Goal: Task Accomplishment & Management: Manage account settings

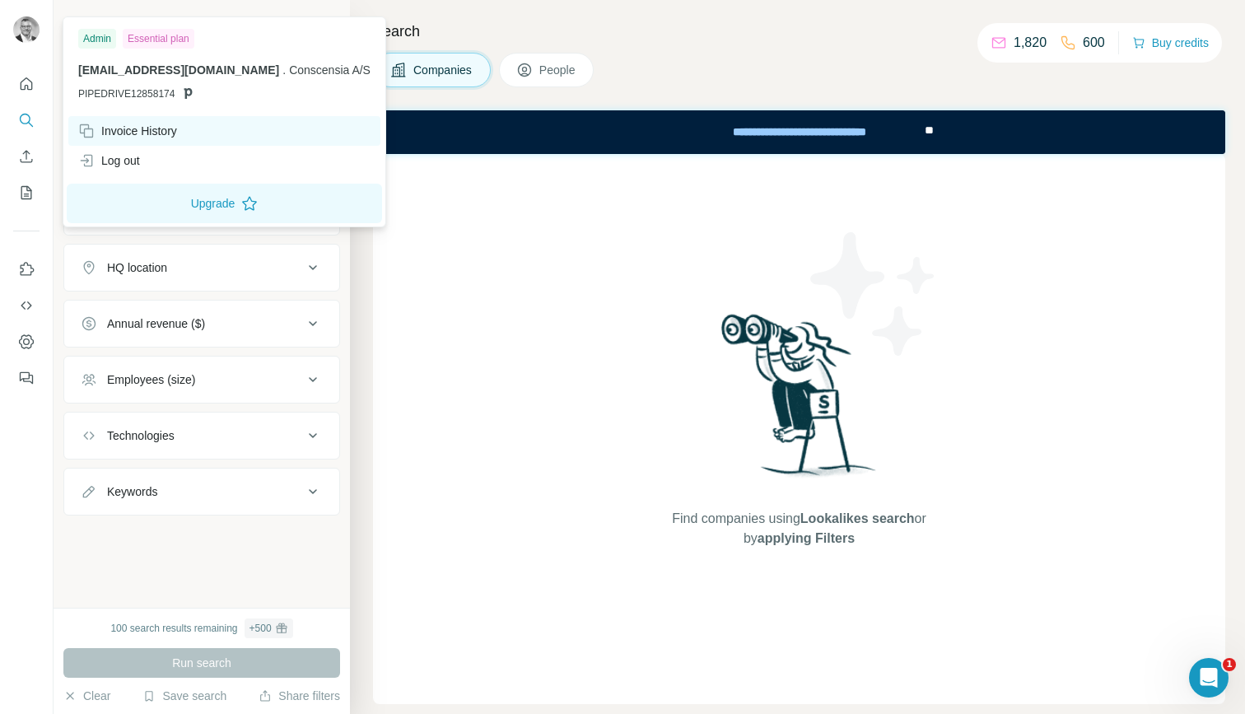
click at [128, 128] on div "Invoice History" at bounding box center [127, 131] width 99 height 16
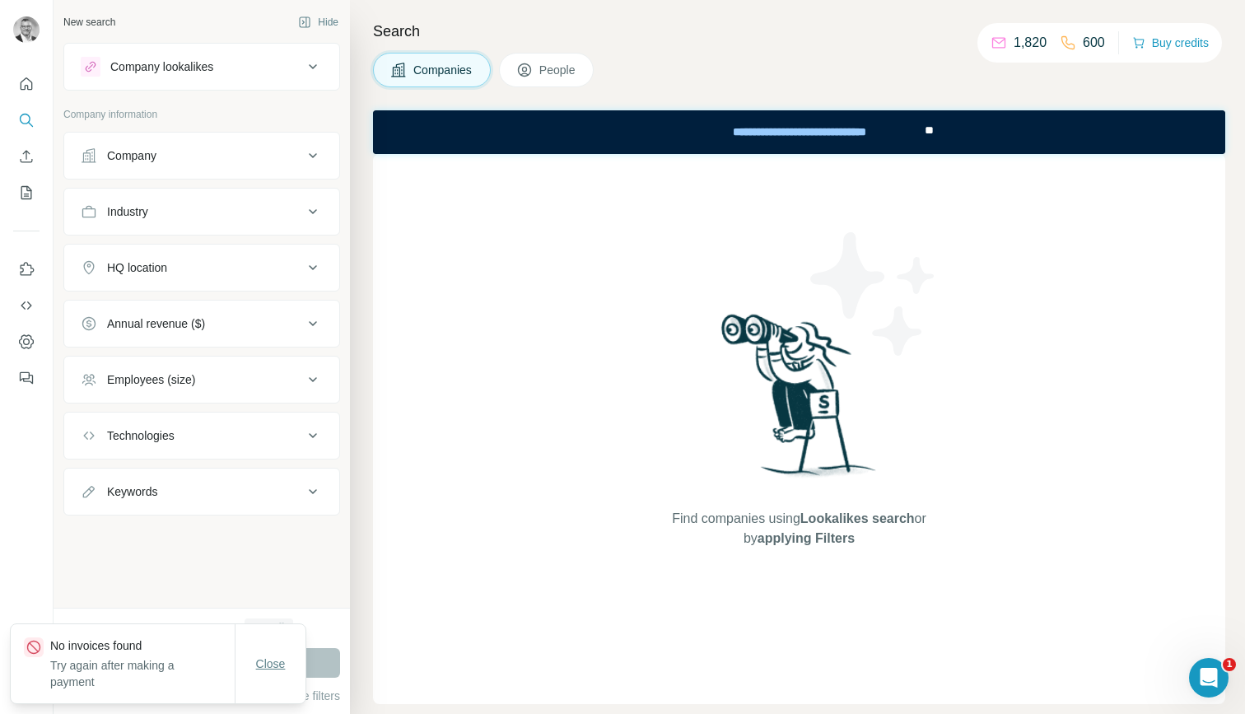
click at [264, 667] on span "Close" at bounding box center [271, 664] width 30 height 16
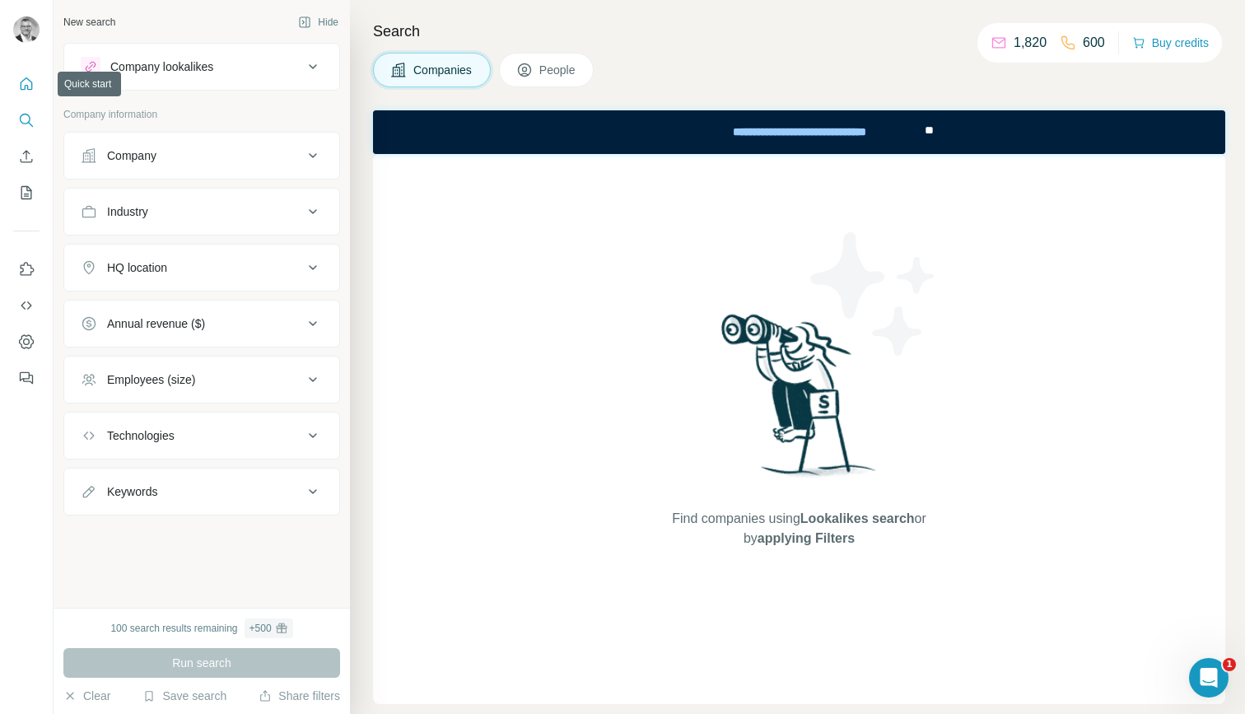
click at [31, 86] on icon "Quick start" at bounding box center [27, 83] width 12 height 12
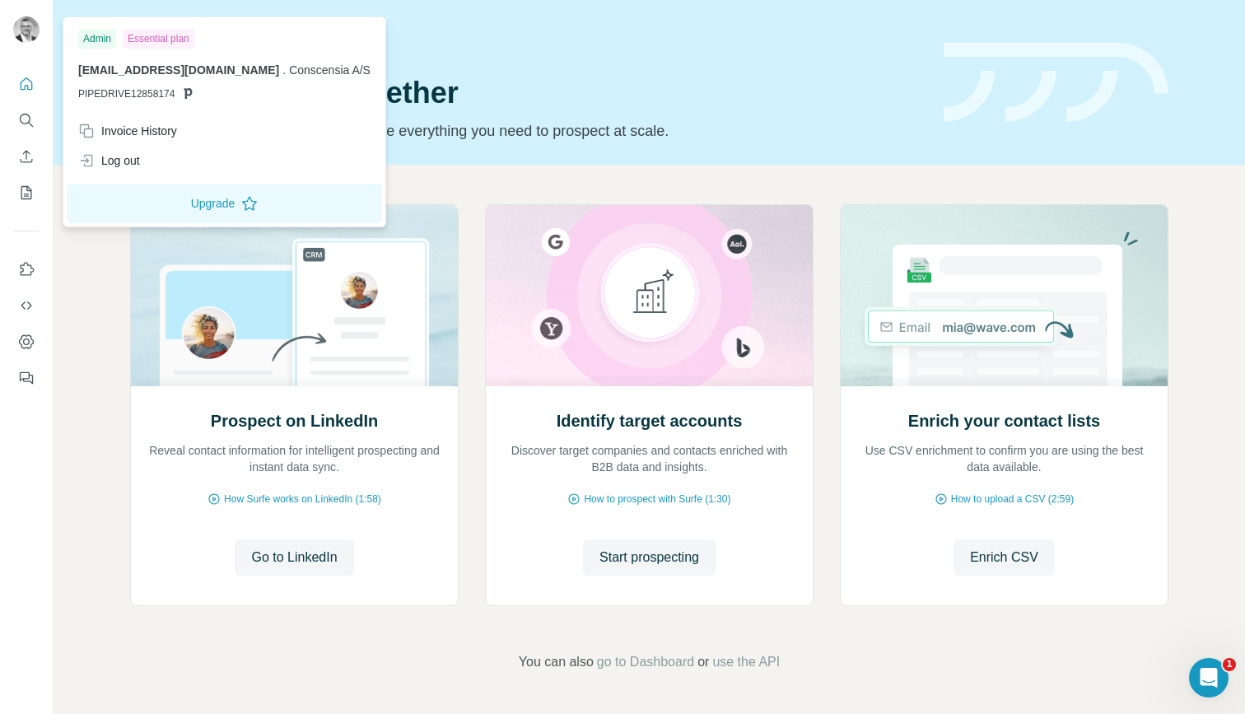
click at [98, 40] on div "Admin" at bounding box center [97, 39] width 38 height 20
click at [27, 30] on img at bounding box center [26, 29] width 26 height 26
click at [118, 130] on div "Invoice History" at bounding box center [127, 131] width 99 height 16
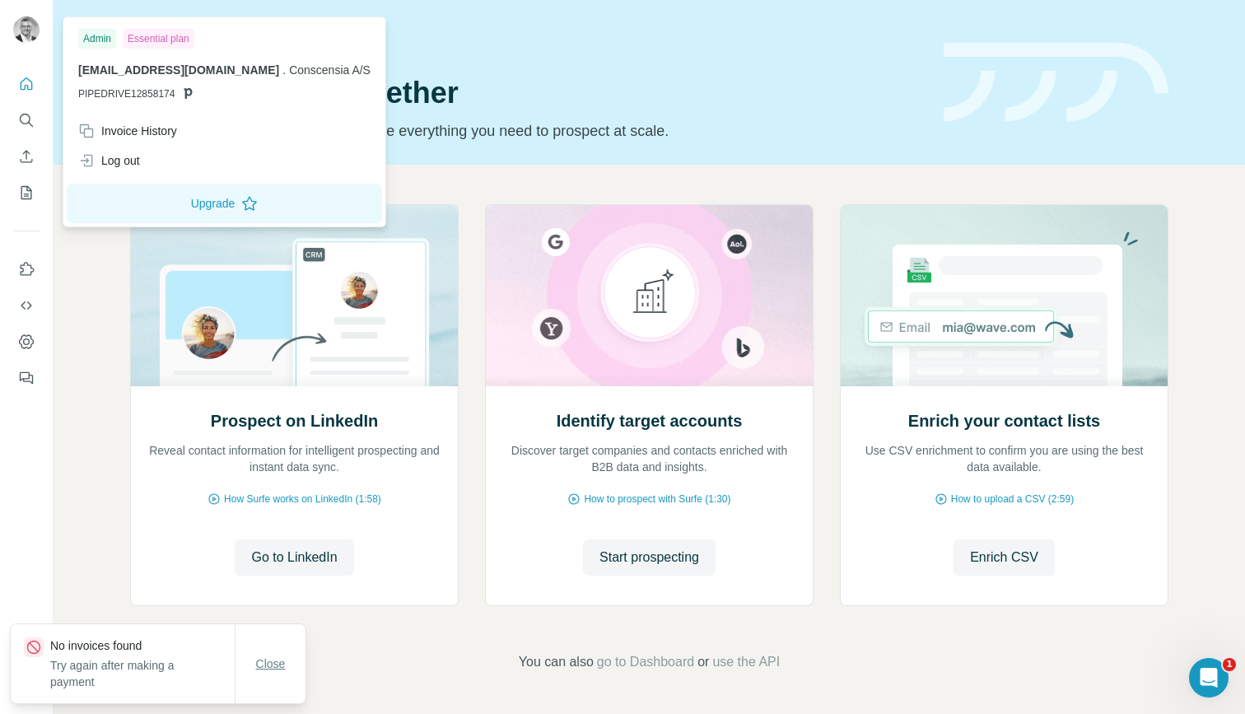
click at [270, 662] on span "Close" at bounding box center [271, 664] width 30 height 16
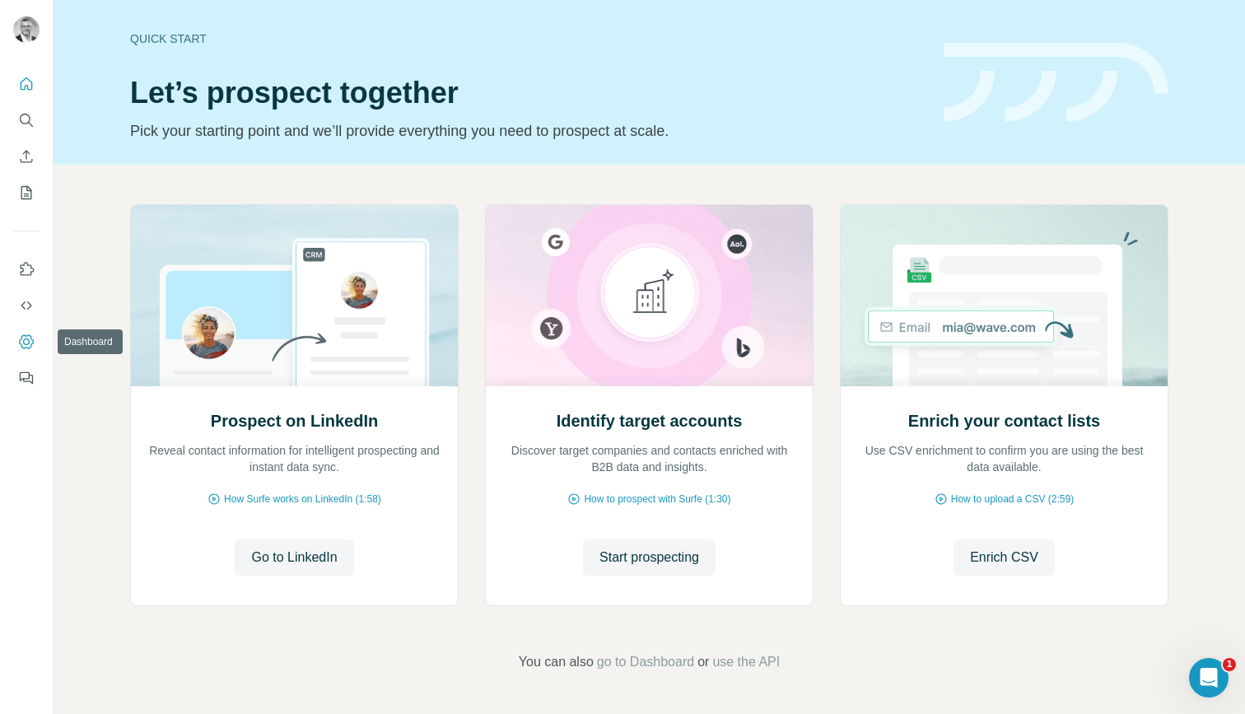
click at [22, 338] on icon "Dashboard" at bounding box center [26, 342] width 16 height 16
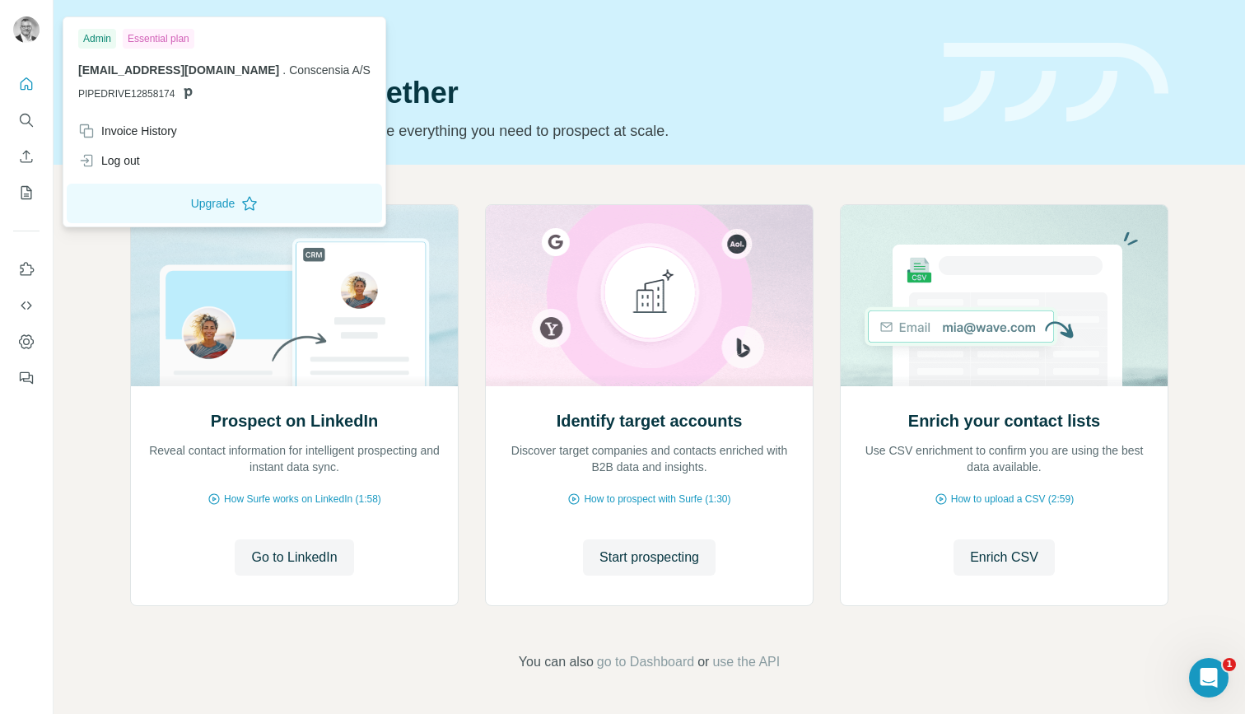
click at [173, 40] on div "Essential plan" at bounding box center [159, 39] width 72 height 20
click at [176, 206] on button "Upgrade" at bounding box center [224, 204] width 315 height 40
